Goal: Check status: Check status

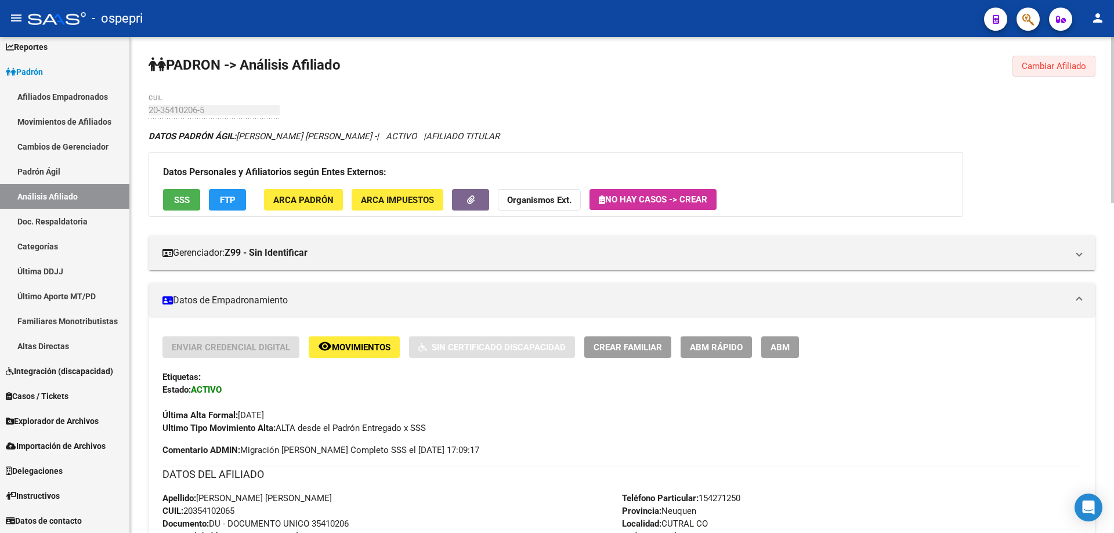
click at [1041, 66] on span "Cambiar Afiliado" at bounding box center [1054, 66] width 64 height 10
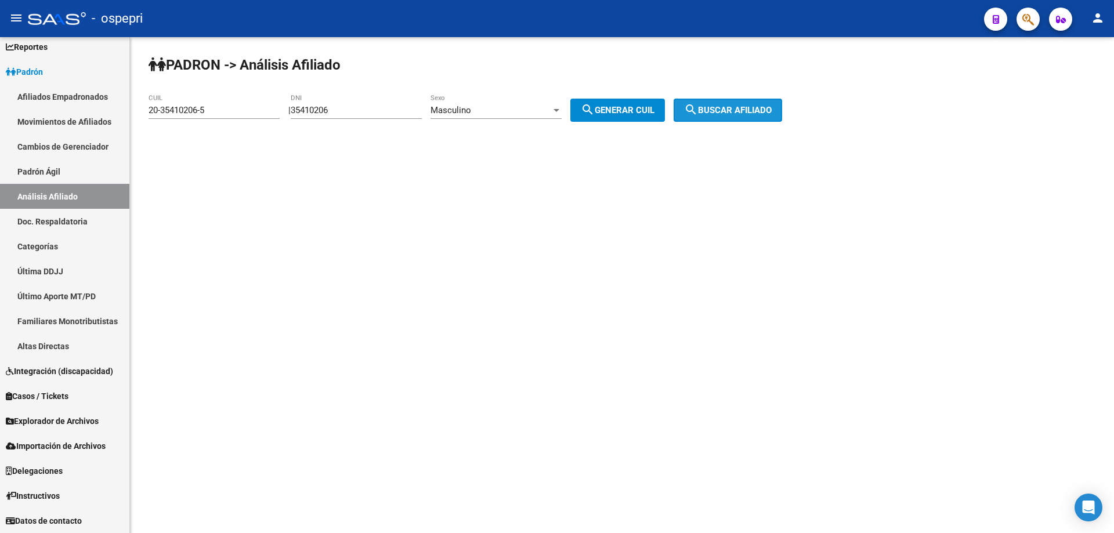
click at [751, 108] on span "search Buscar afiliado" at bounding box center [728, 110] width 88 height 10
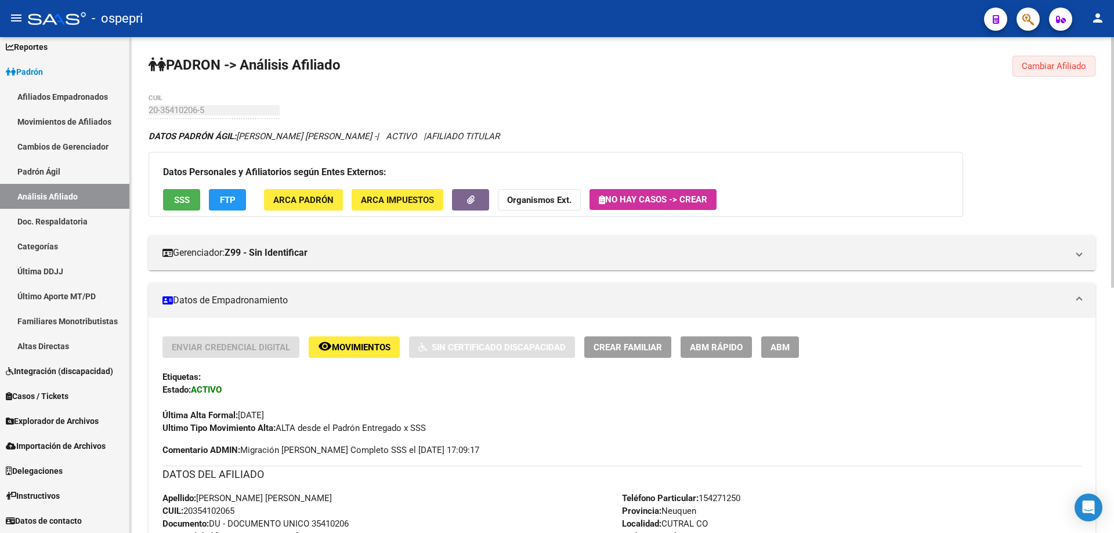
click at [1045, 66] on span "Cambiar Afiliado" at bounding box center [1054, 66] width 64 height 10
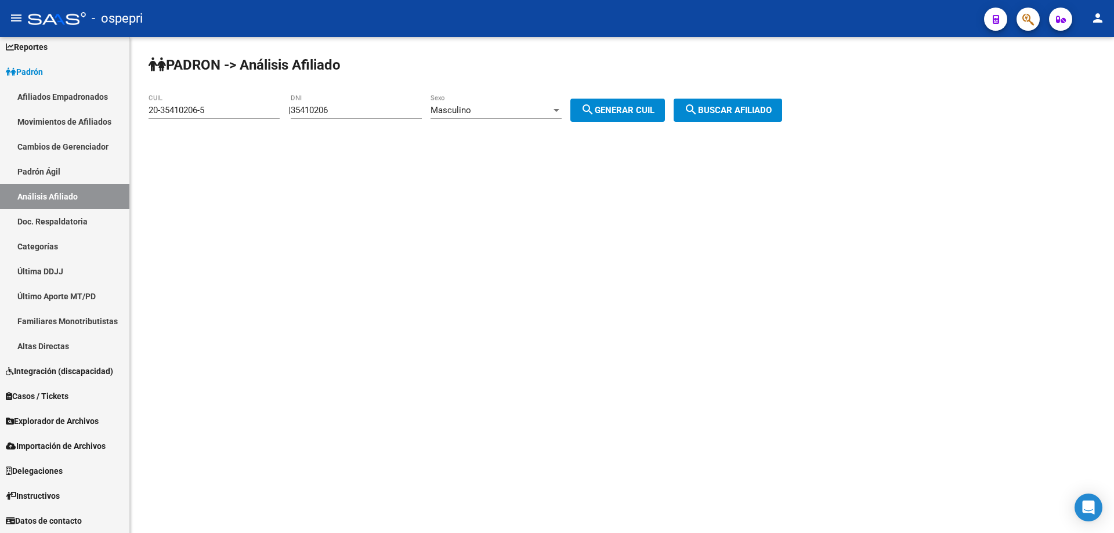
click at [317, 108] on input "35410206" at bounding box center [356, 110] width 131 height 10
click at [220, 112] on input "20-35410206-5" at bounding box center [214, 110] width 131 height 10
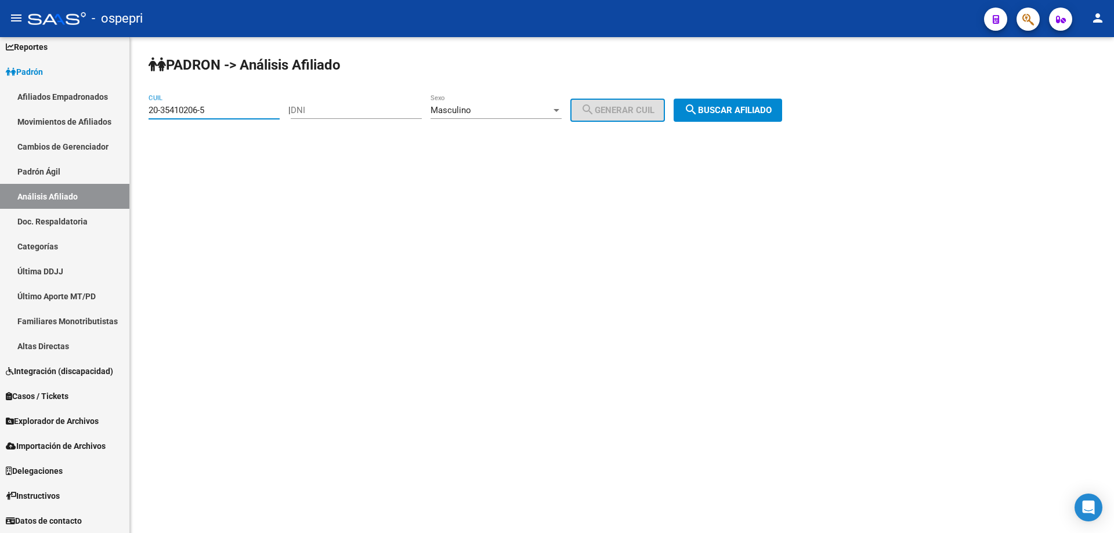
click at [220, 112] on input "20-35410206-5" at bounding box center [214, 110] width 131 height 10
